Goal: Information Seeking & Learning: Learn about a topic

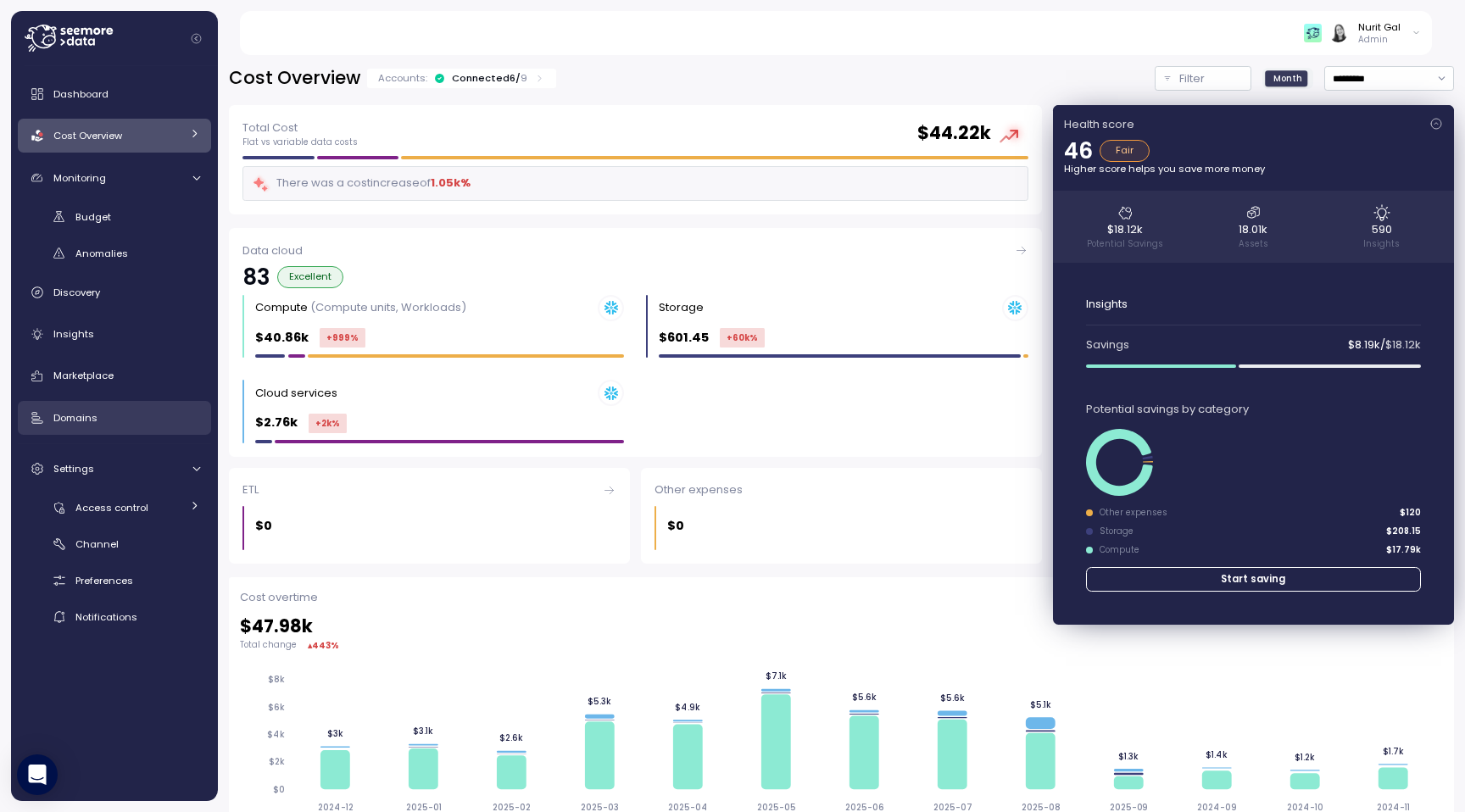
click at [142, 410] on div "Domains" at bounding box center [127, 418] width 146 height 17
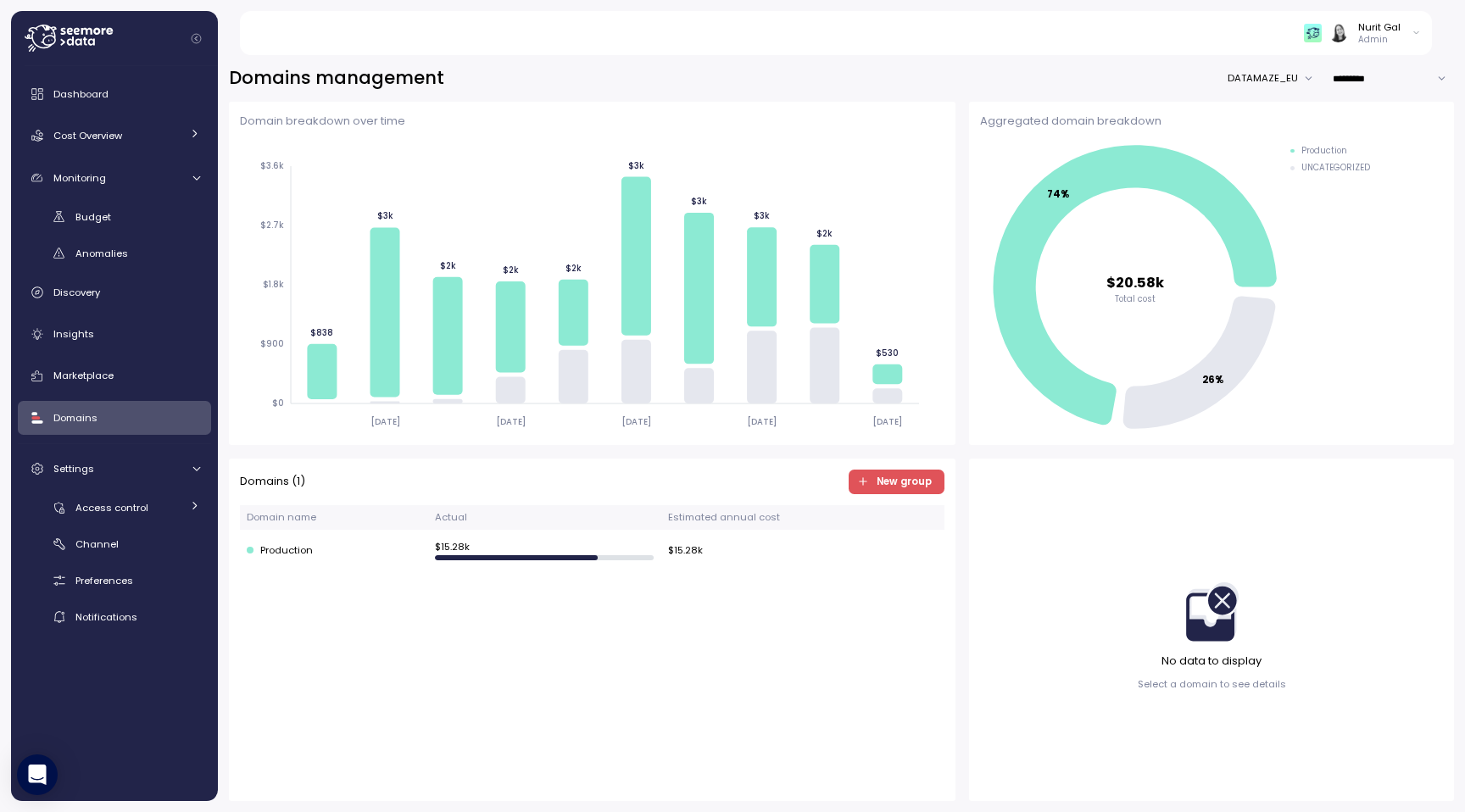
click at [893, 491] on span "New group" at bounding box center [905, 482] width 55 height 23
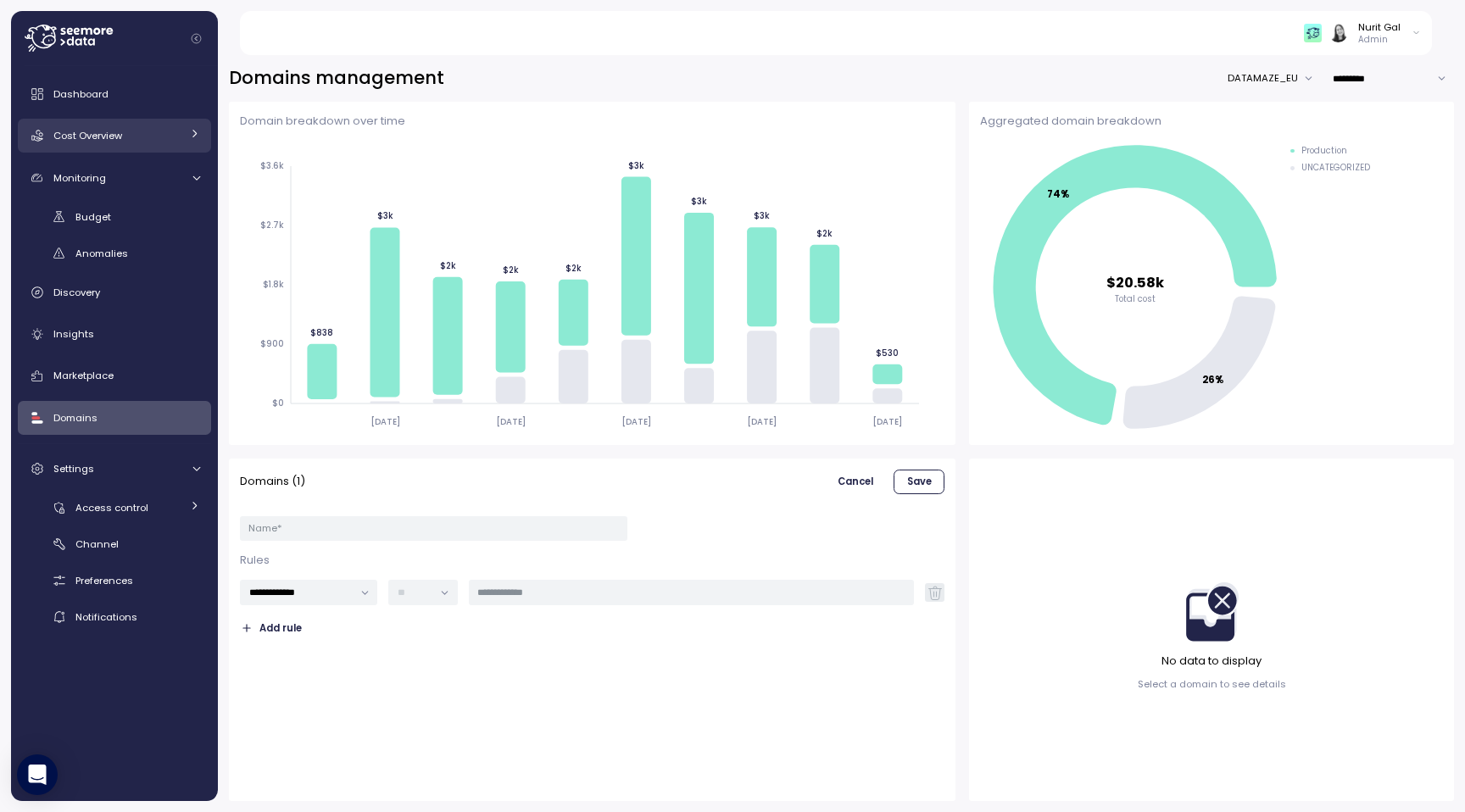
click at [107, 126] on link "Cost Overview" at bounding box center [114, 136] width 193 height 34
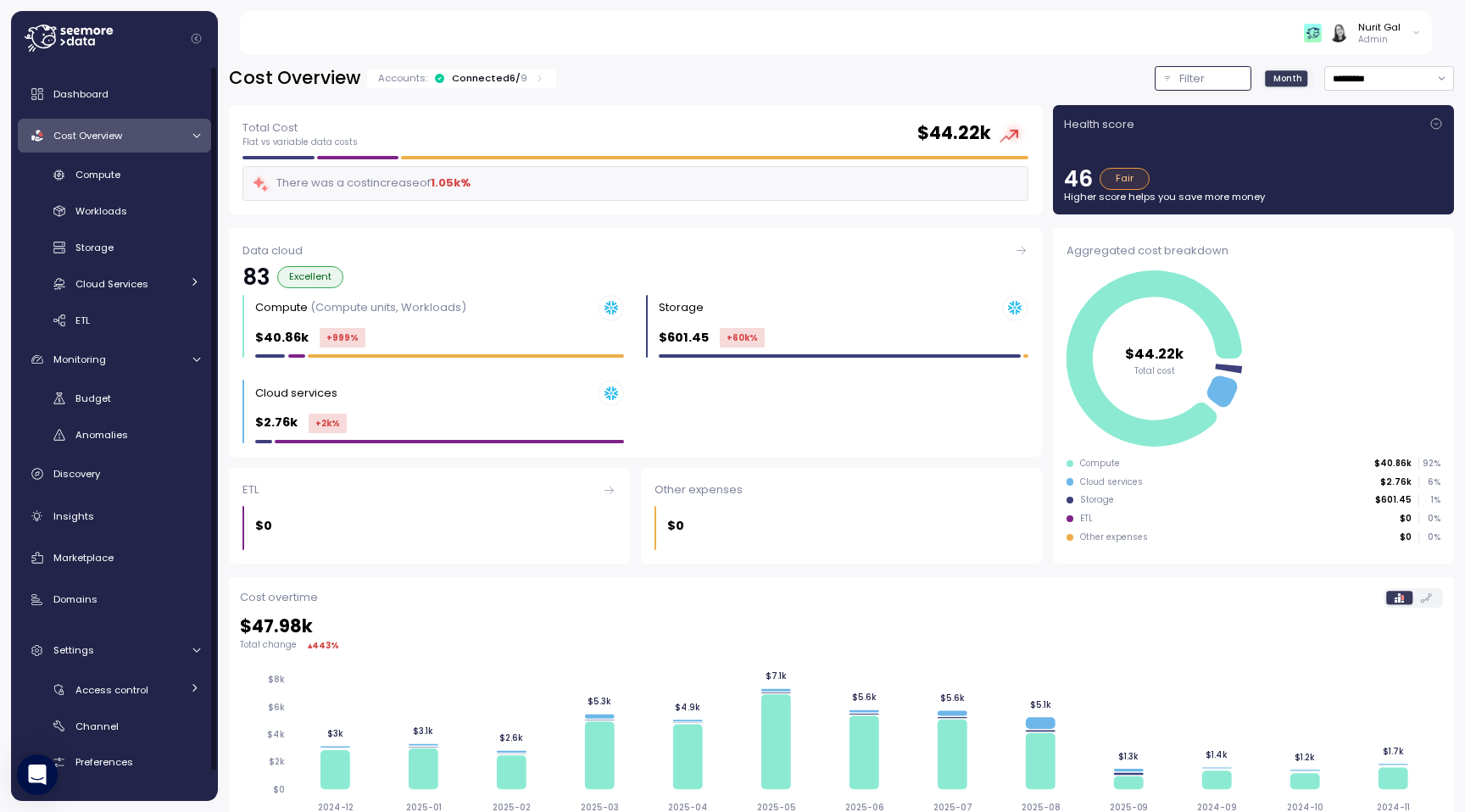
click at [1159, 78] on button "Filter" at bounding box center [1203, 79] width 97 height 25
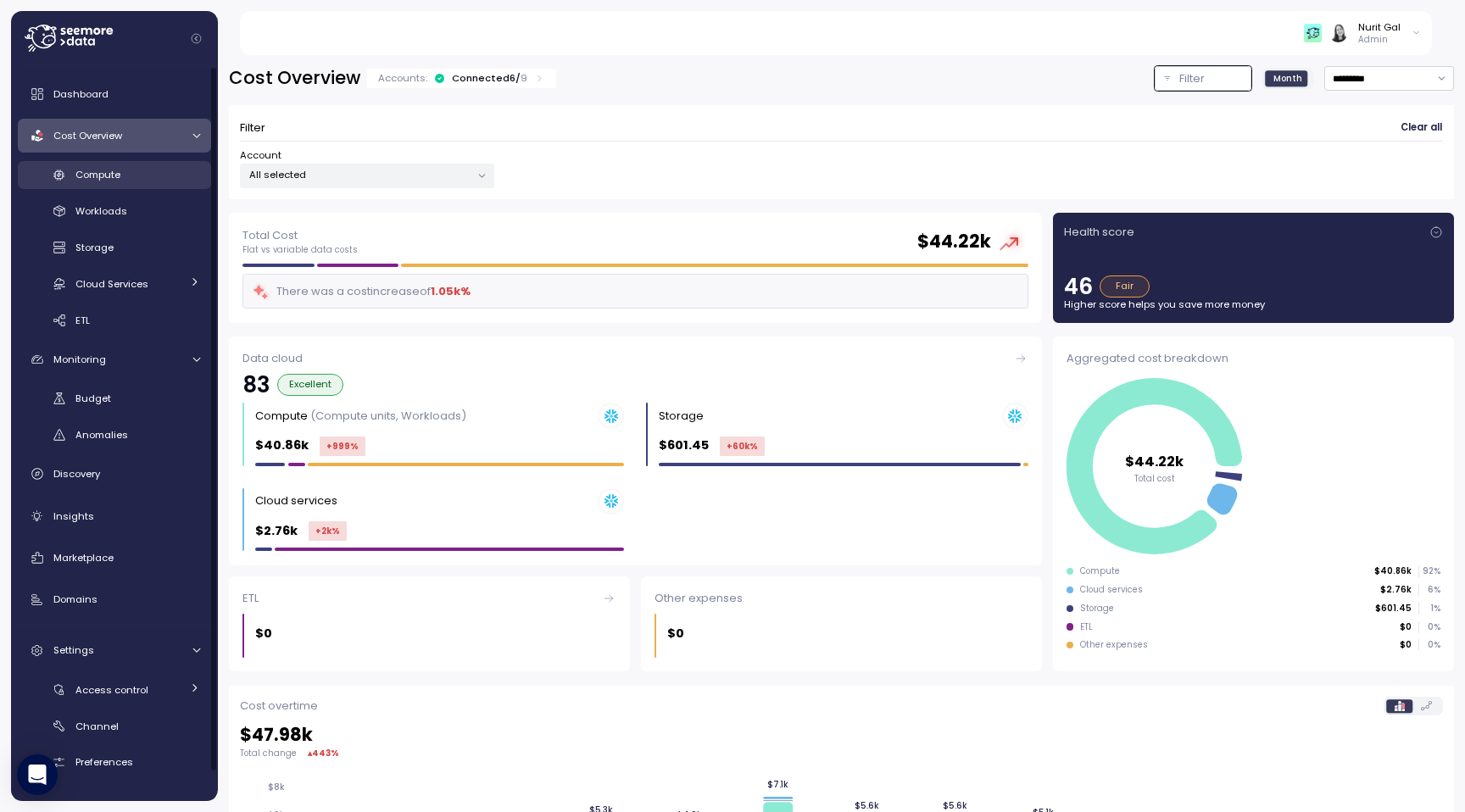
click at [131, 164] on link "Compute" at bounding box center [114, 174] width 193 height 28
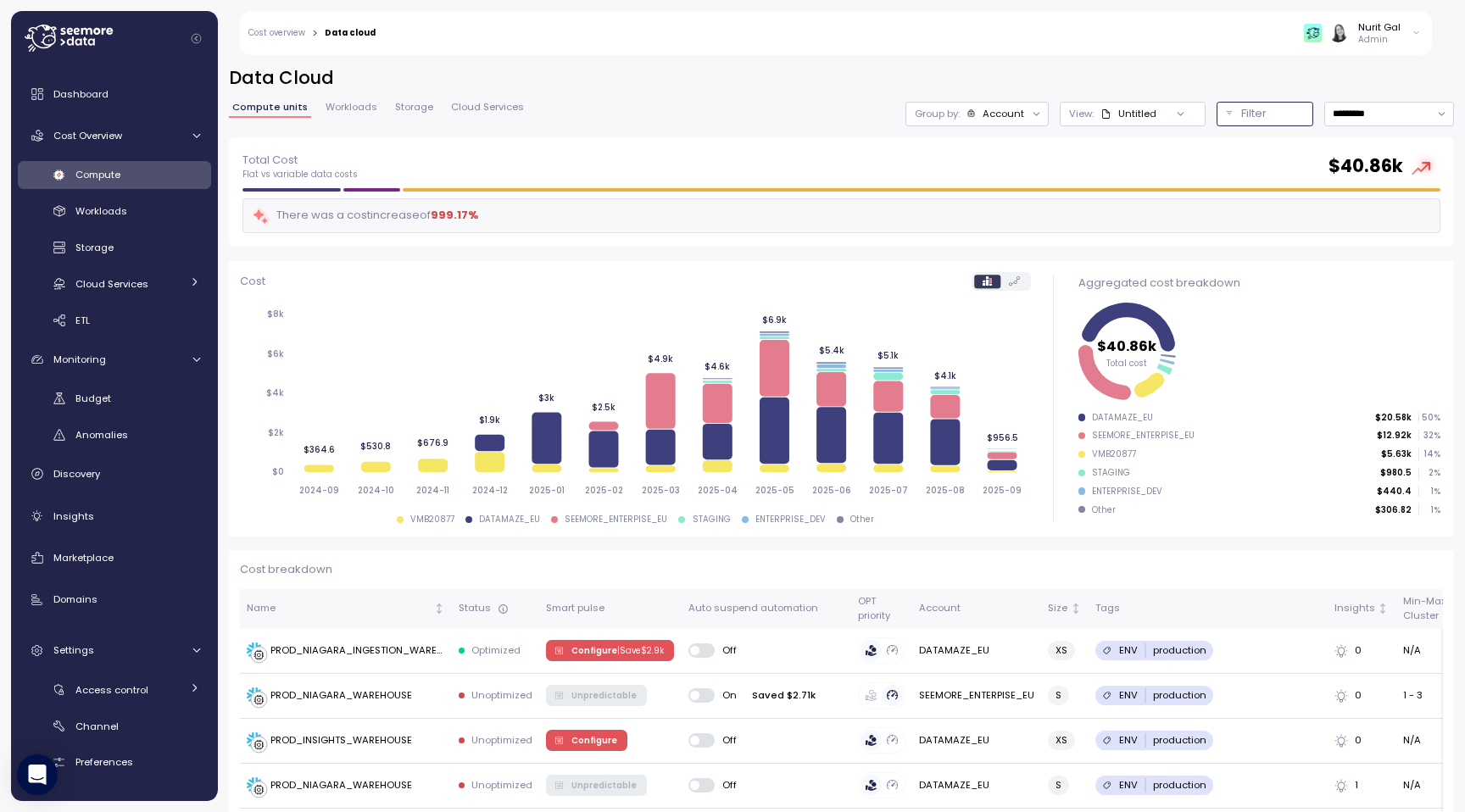
click at [1227, 106] on button "Filter" at bounding box center [1265, 114] width 97 height 25
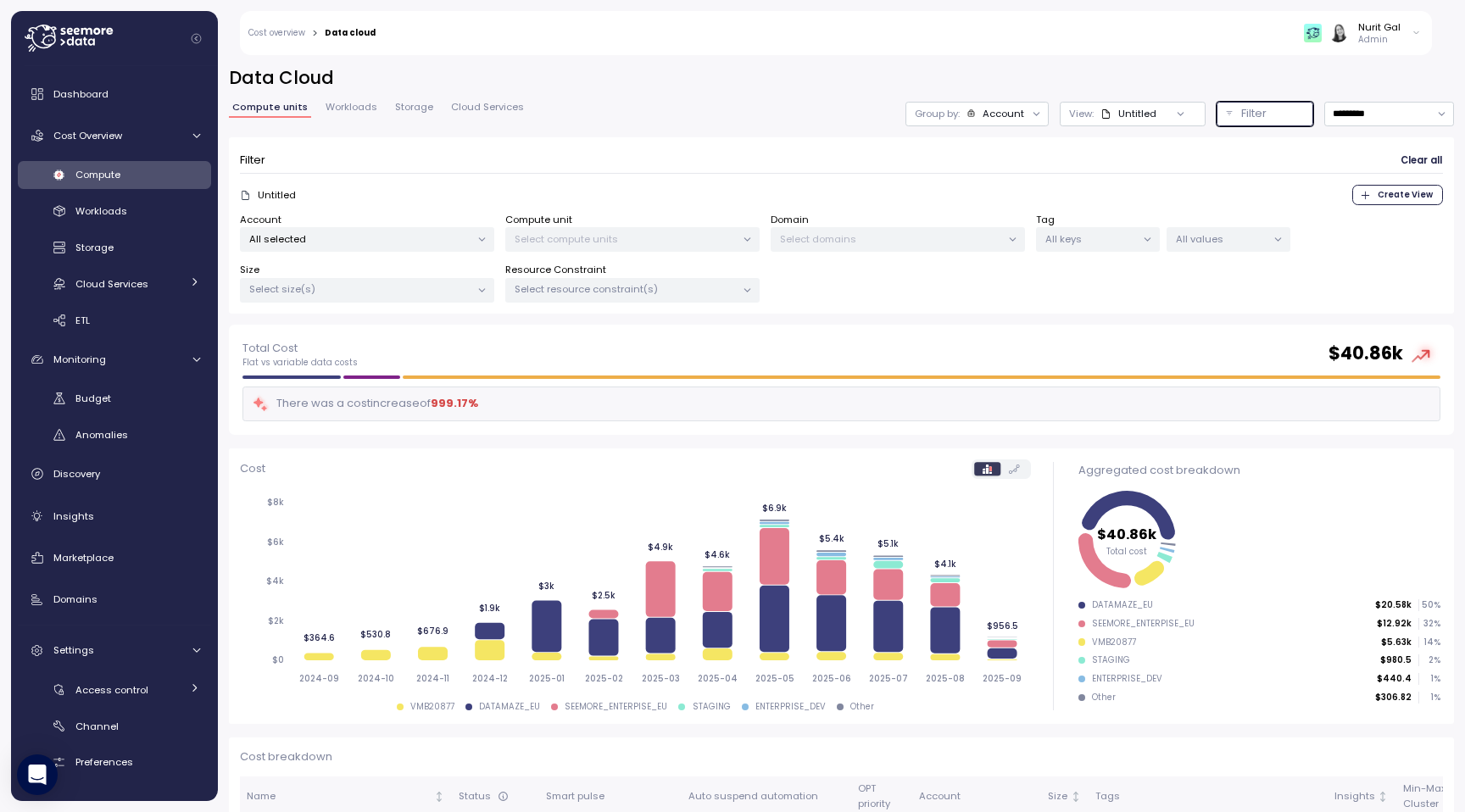
click at [1081, 102] on div "View: Untitled" at bounding box center [1132, 114] width 146 height 25
click at [1086, 203] on div "PROD_NIAGARA" at bounding box center [1111, 206] width 93 height 15
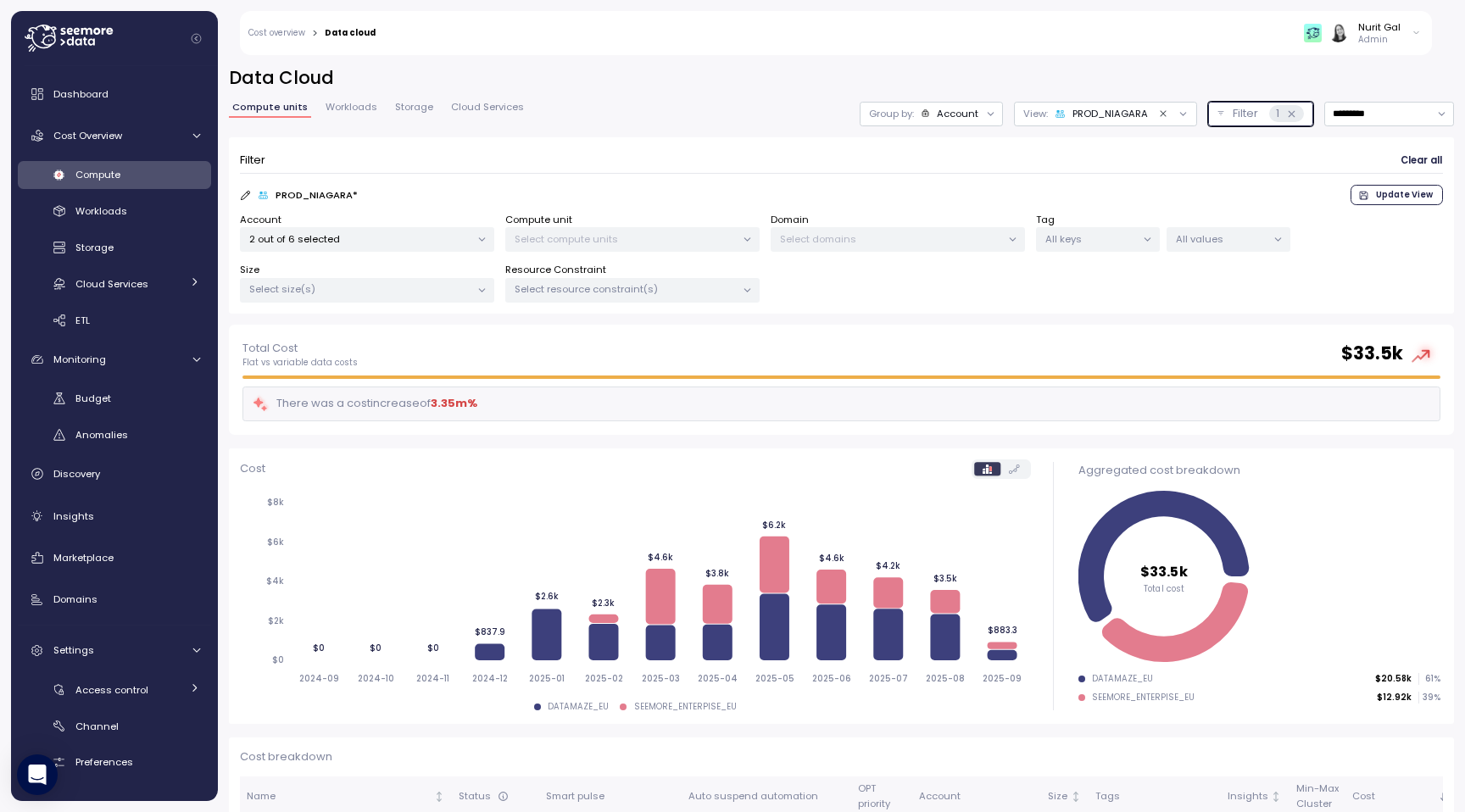
click at [653, 242] on p "Select compute units" at bounding box center [625, 239] width 222 height 13
click at [644, 284] on p "Select resource constraint(s)" at bounding box center [625, 289] width 222 height 13
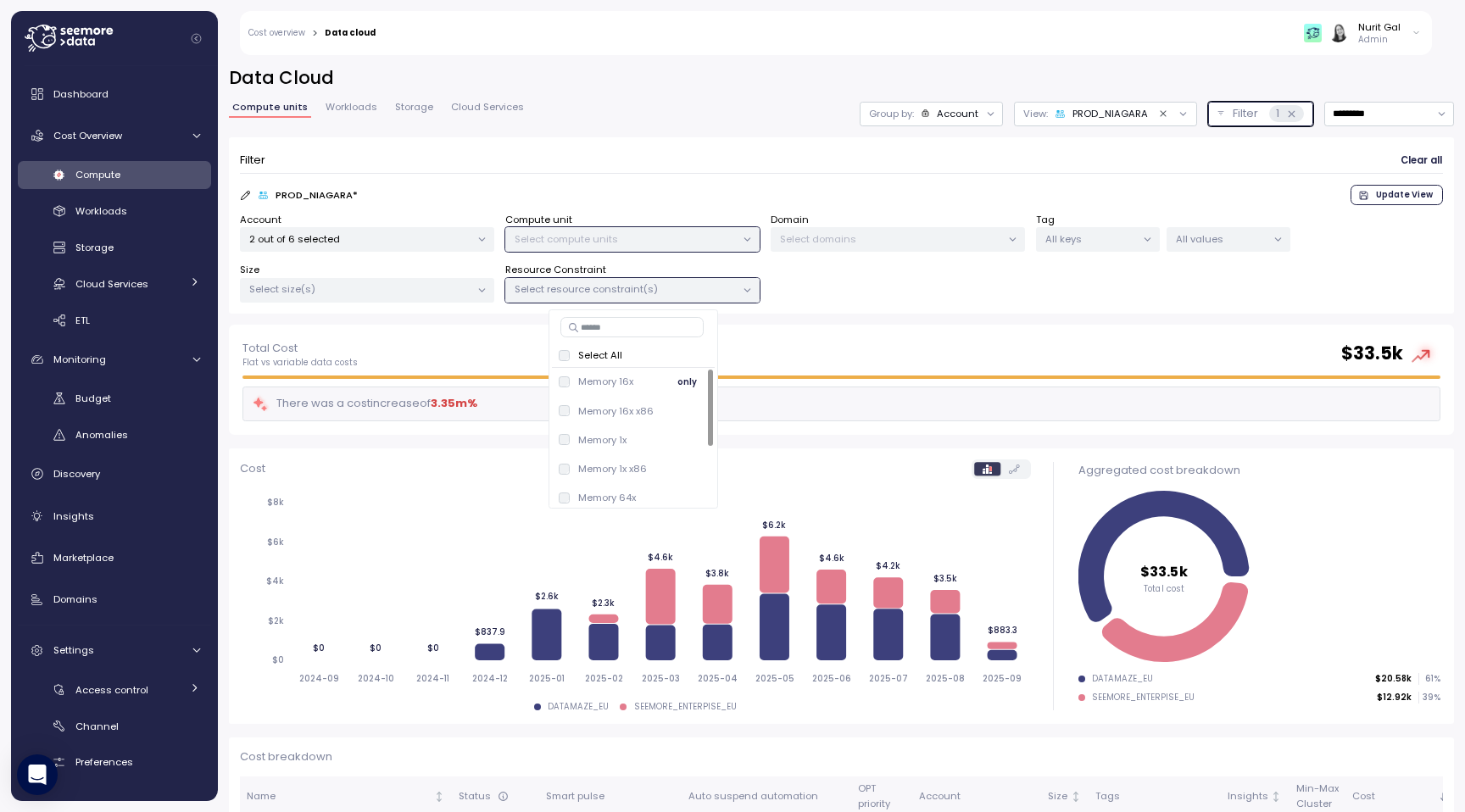
click at [606, 378] on p "Memory 16x" at bounding box center [606, 381] width 55 height 13
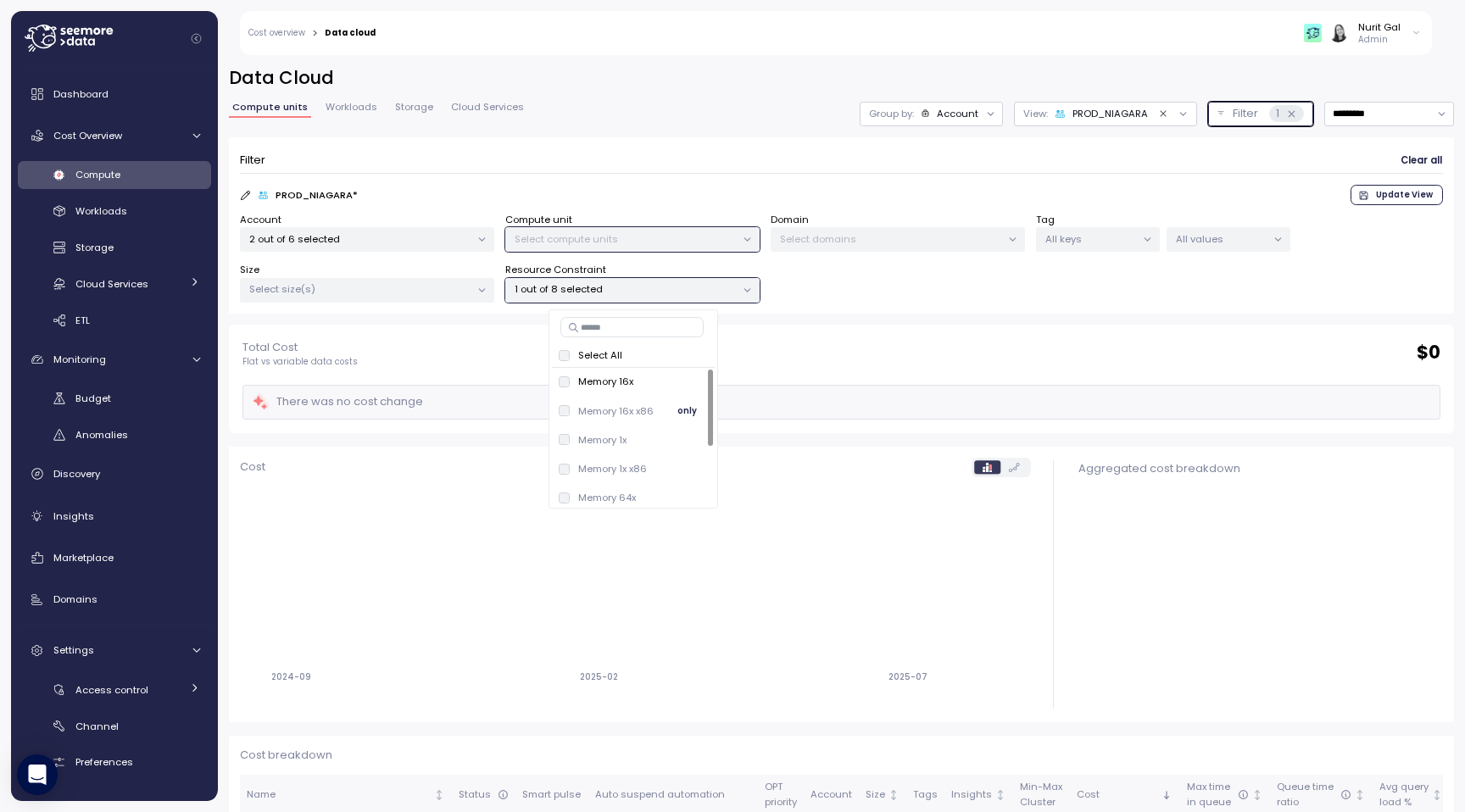
click at [607, 397] on div "Memory 16x x86 only" at bounding box center [633, 411] width 163 height 29
click at [607, 426] on div "Memory 1x only" at bounding box center [633, 439] width 163 height 29
click at [605, 448] on div "Memory 1x only" at bounding box center [633, 439] width 149 height 20
click at [1100, 115] on div "PROD_NIAGARA" at bounding box center [1102, 113] width 93 height 13
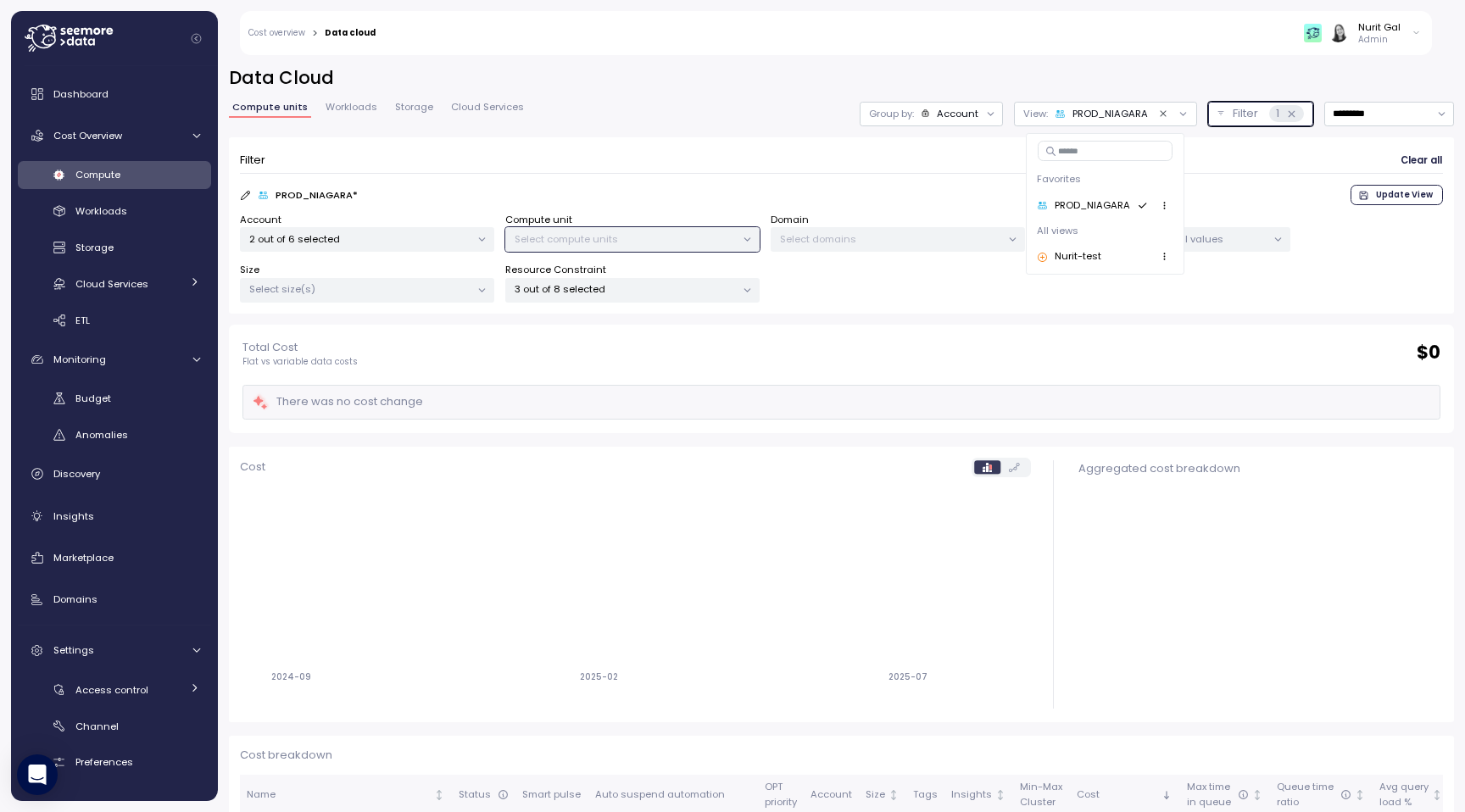
click at [1059, 258] on div "Nurit-test" at bounding box center [1069, 257] width 65 height 15
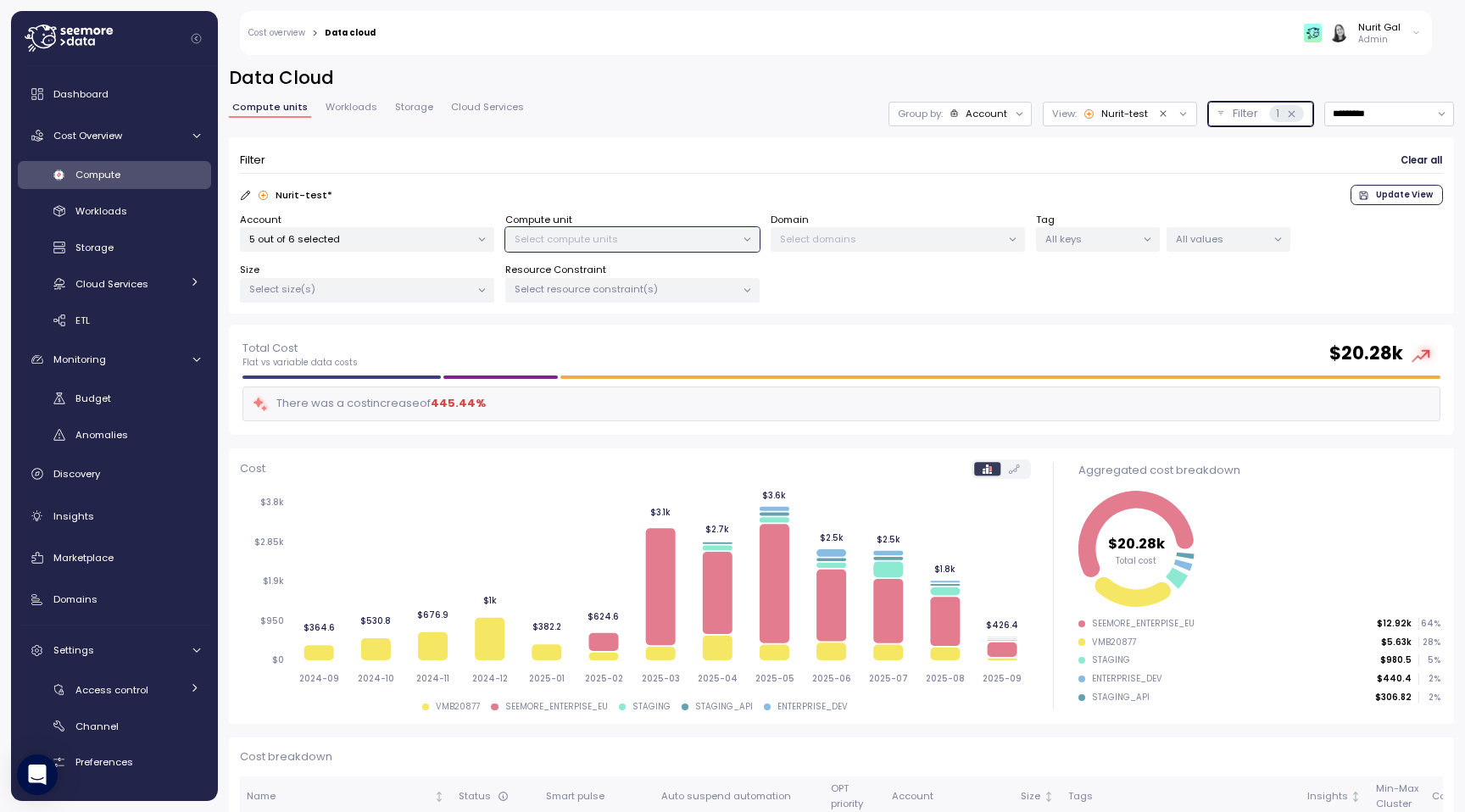
click at [1130, 113] on div "Nurit-test" at bounding box center [1116, 113] width 65 height 13
click at [800, 322] on div "Filter Clear all Nurit-test * Update View Account 5 out of 6 selected Compute u…" at bounding box center [842, 231] width 1225 height 188
